Goal: Task Accomplishment & Management: Manage account settings

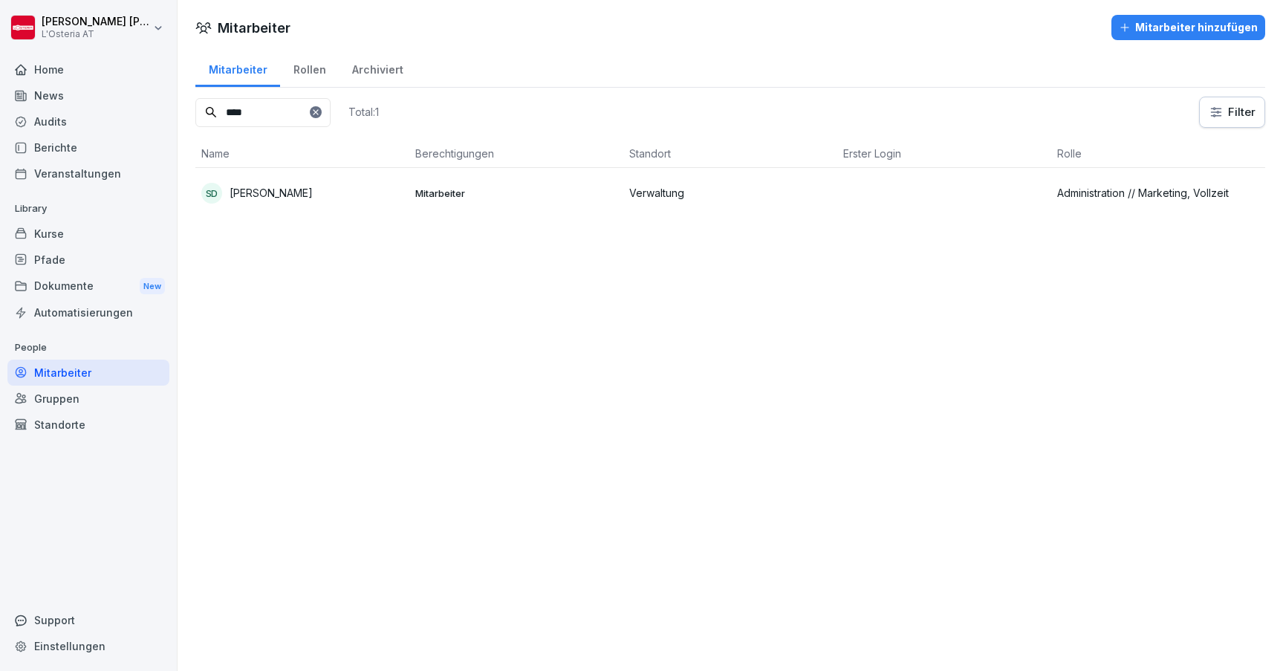
click at [311, 181] on td "SD [PERSON_NAME]" at bounding box center [302, 193] width 214 height 50
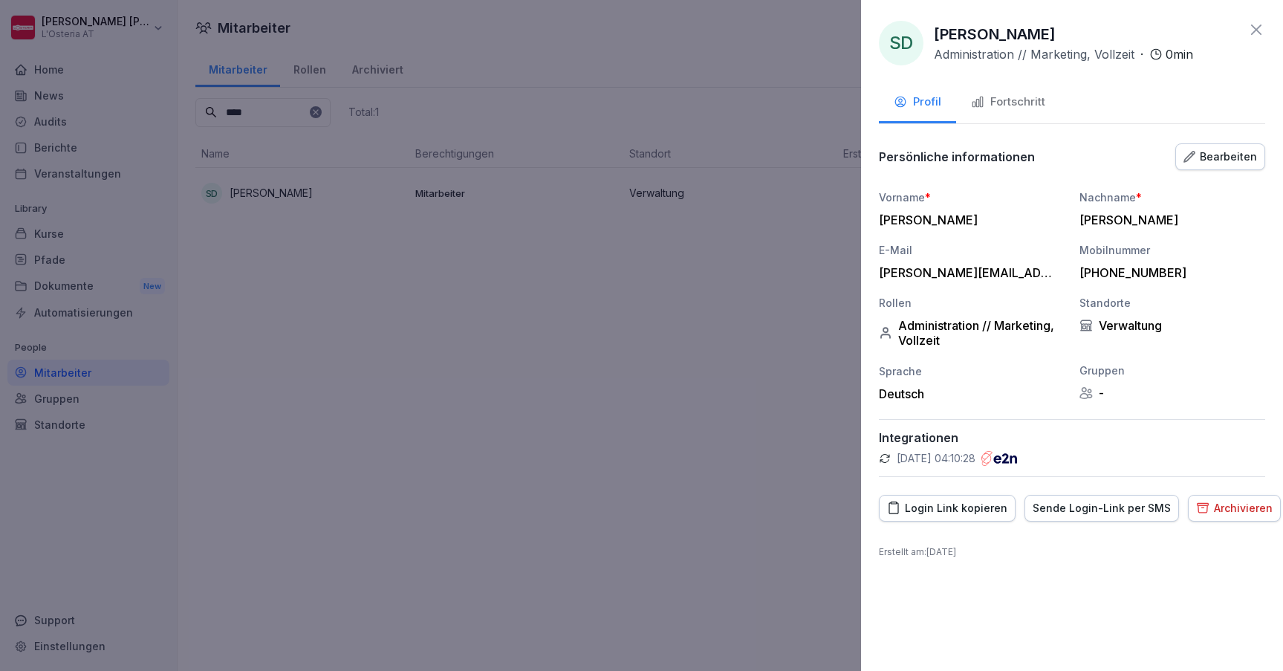
click at [969, 509] on div "Login Link kopieren" at bounding box center [947, 508] width 120 height 16
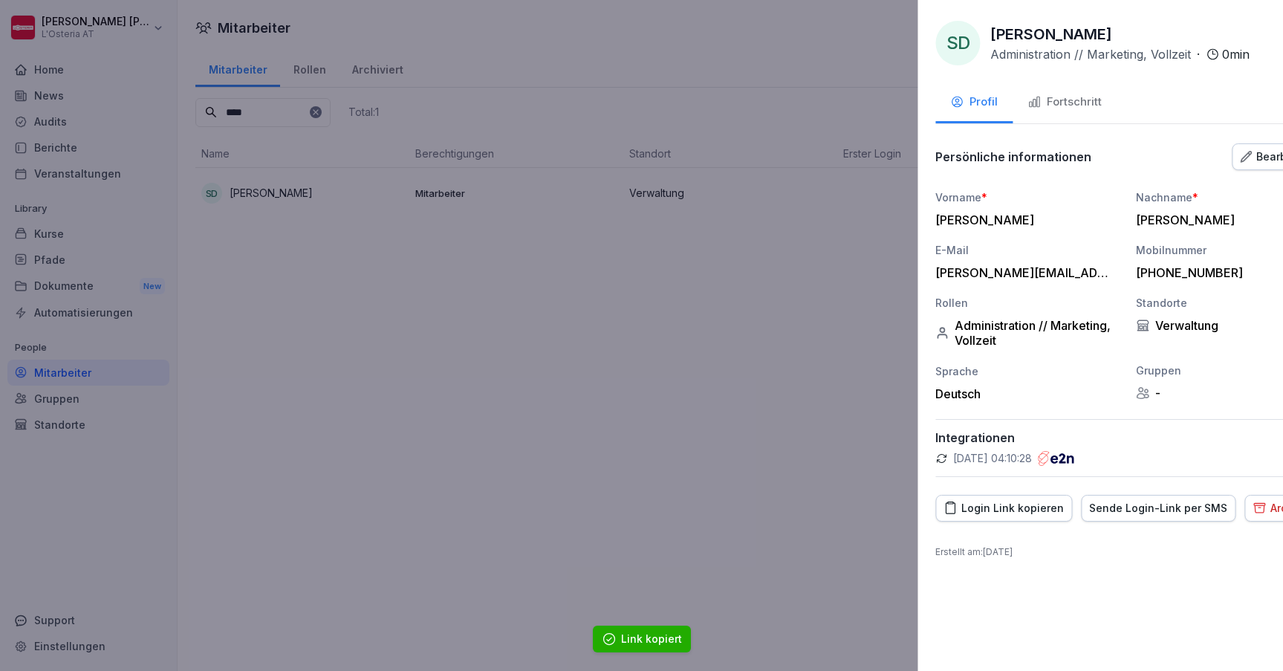
click at [776, 431] on div at bounding box center [641, 335] width 1283 height 671
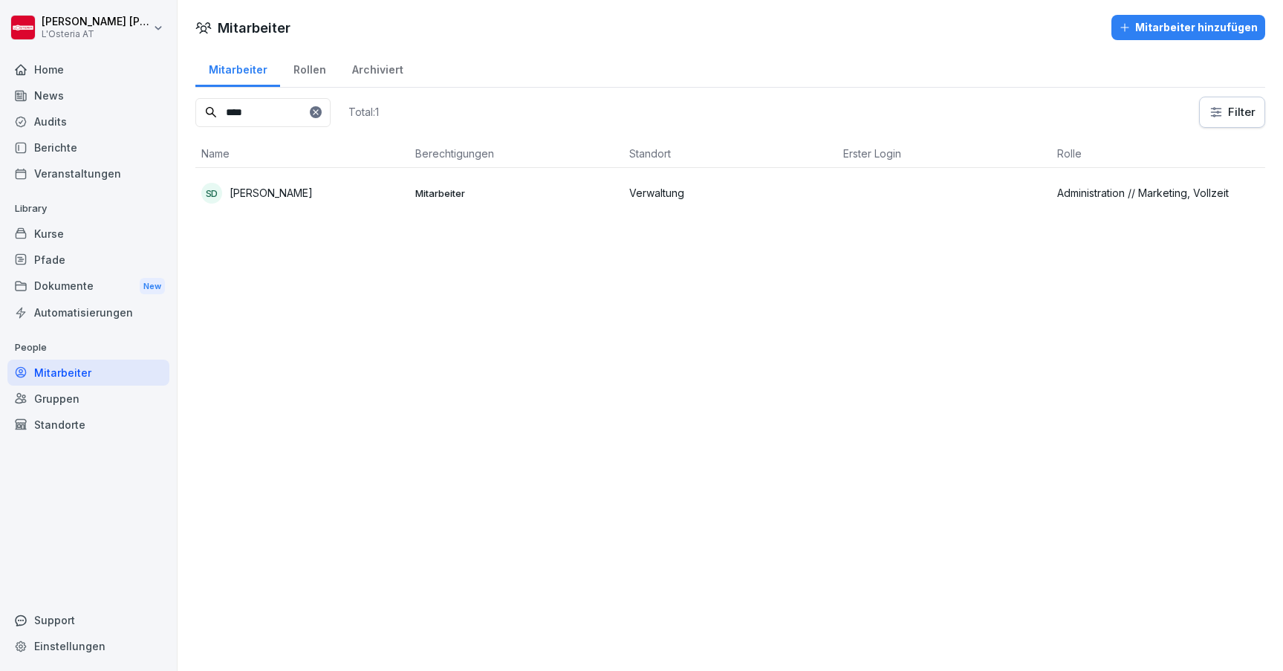
click at [987, 196] on td at bounding box center [944, 193] width 214 height 50
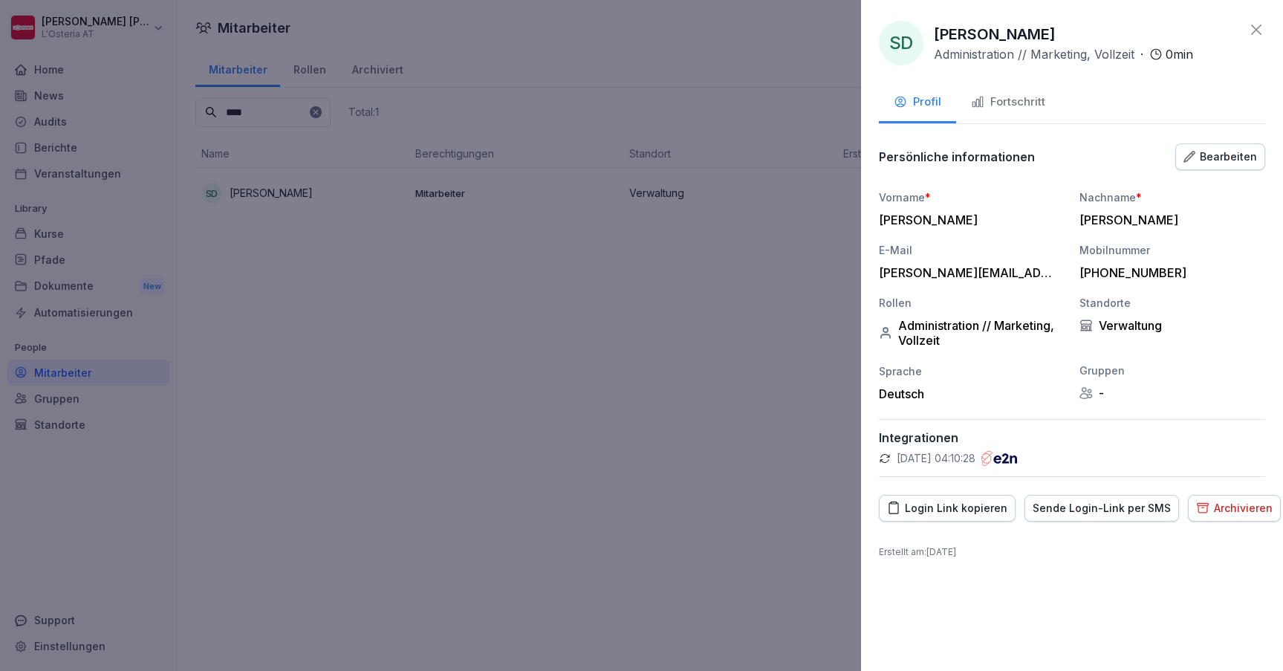
click at [956, 507] on div "Login Link kopieren" at bounding box center [947, 508] width 120 height 16
click at [1056, 508] on div "Sende Login-Link per SMS" at bounding box center [1102, 508] width 138 height 16
click at [1227, 150] on div "Bearbeiten" at bounding box center [1221, 157] width 74 height 16
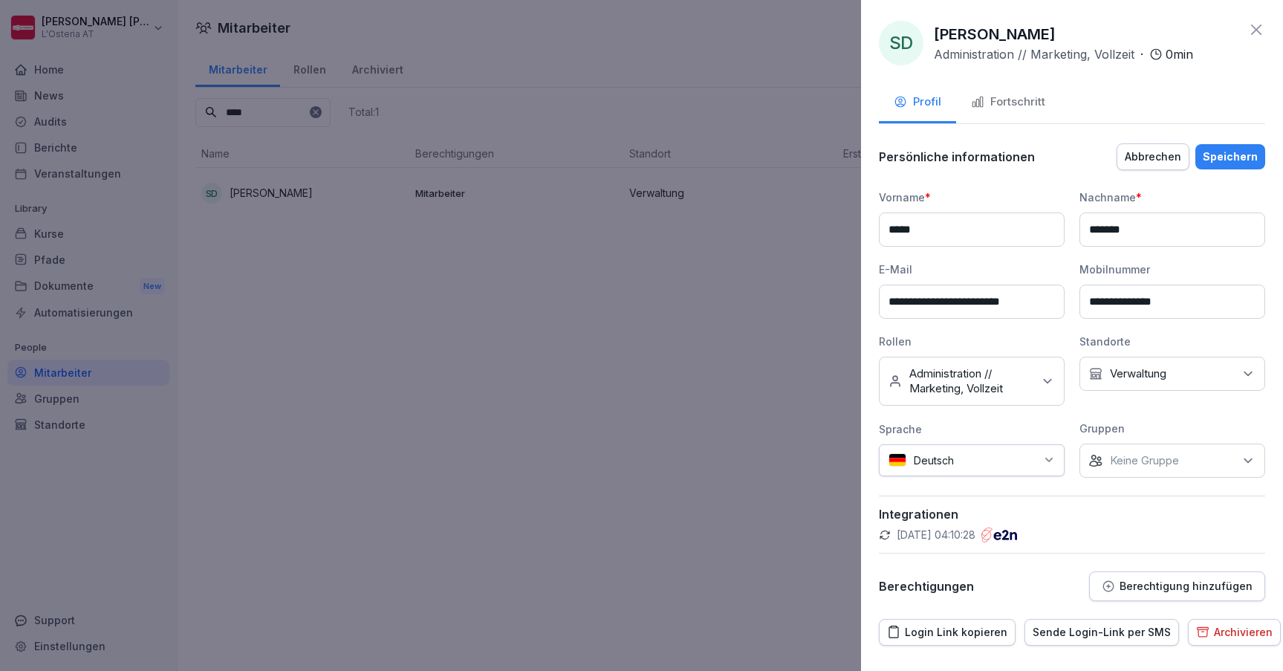
click at [1173, 468] on div "Keine Gruppe" at bounding box center [1173, 461] width 186 height 34
click at [1090, 532] on button "L'Osteria AT" at bounding box center [1096, 528] width 13 height 13
click at [1221, 156] on div "Speichern" at bounding box center [1230, 157] width 55 height 16
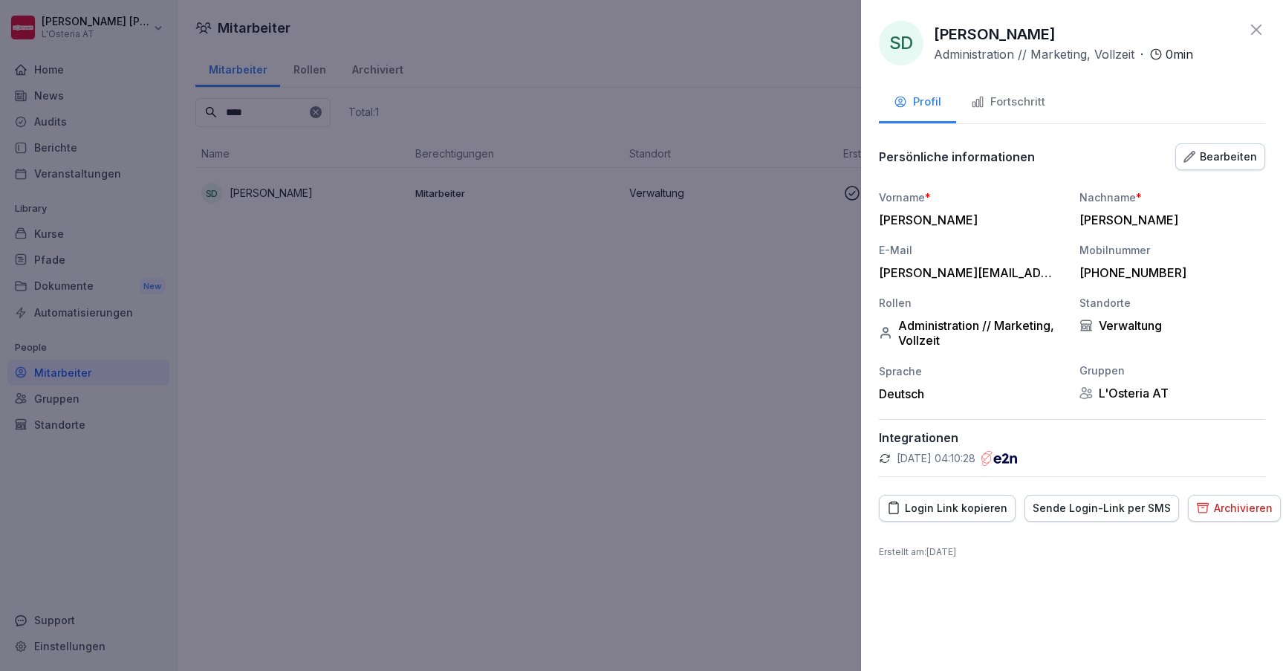
click at [1253, 26] on icon at bounding box center [1256, 30] width 10 height 10
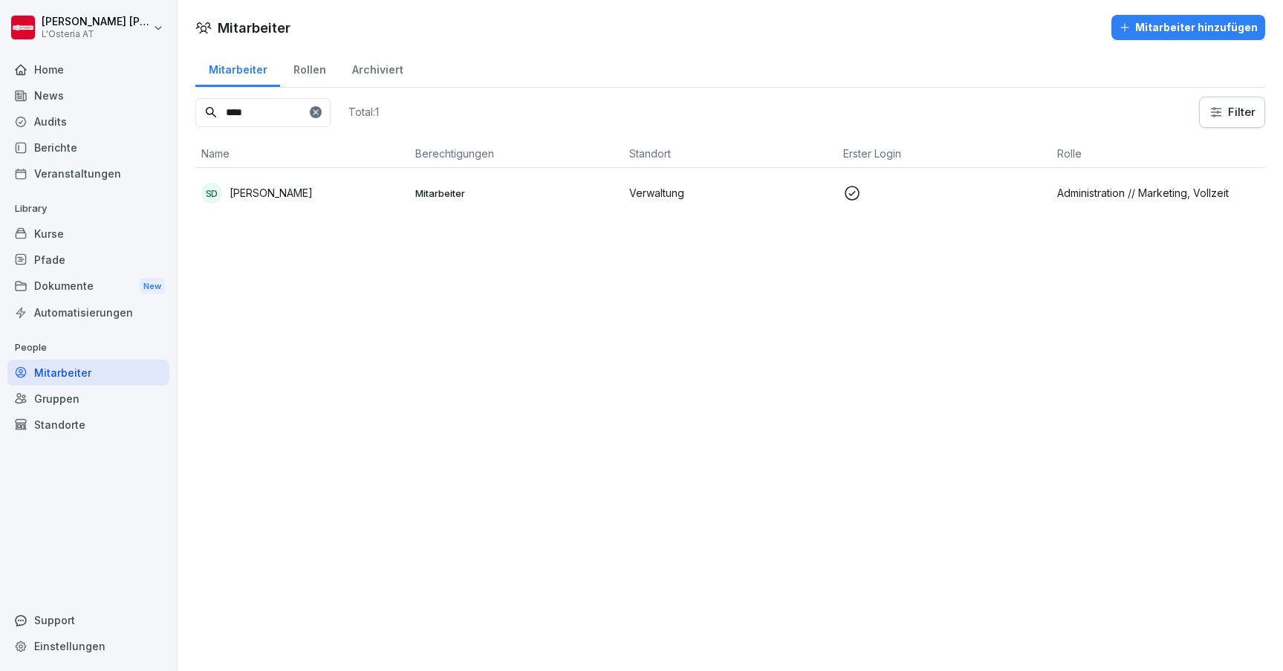
click at [638, 389] on div "Mitarbeiter Mitarbeiter hinzufügen Mitarbeiter Rollen Archiviert **** Total: 1 …" at bounding box center [731, 335] width 1106 height 671
click at [81, 70] on div "Home" at bounding box center [88, 69] width 162 height 26
